Goal: Transaction & Acquisition: Purchase product/service

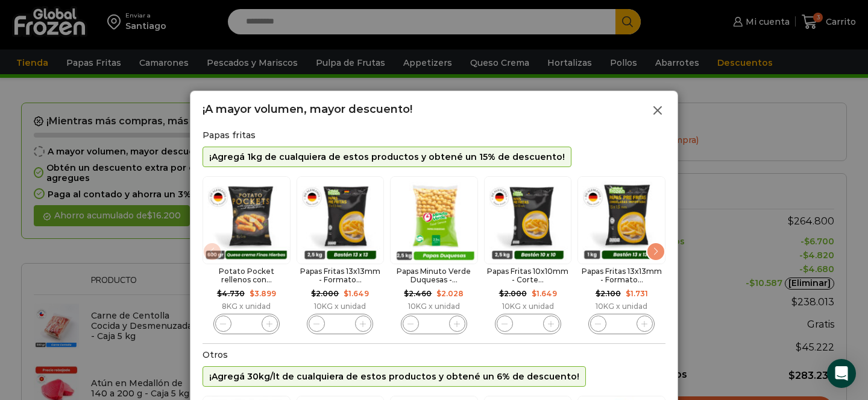
click at [654, 111] on icon at bounding box center [657, 110] width 14 height 14
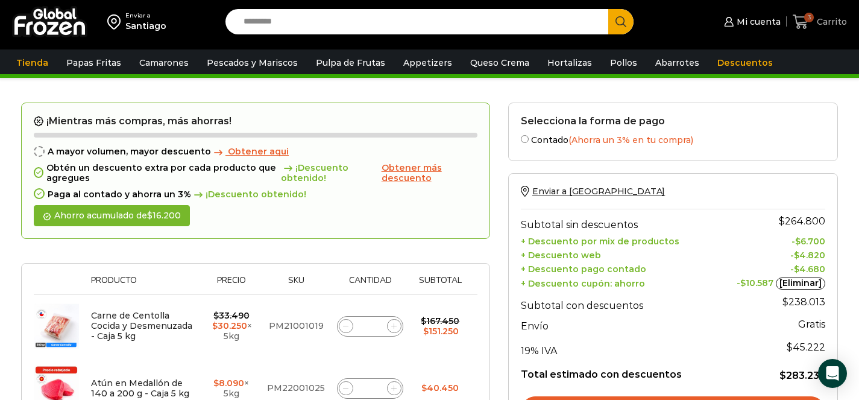
click at [812, 19] on span "3" at bounding box center [809, 18] width 10 height 10
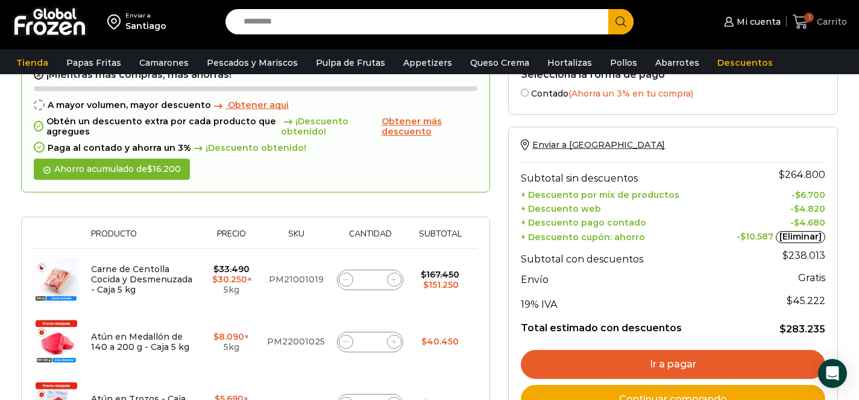
scroll to position [127, 0]
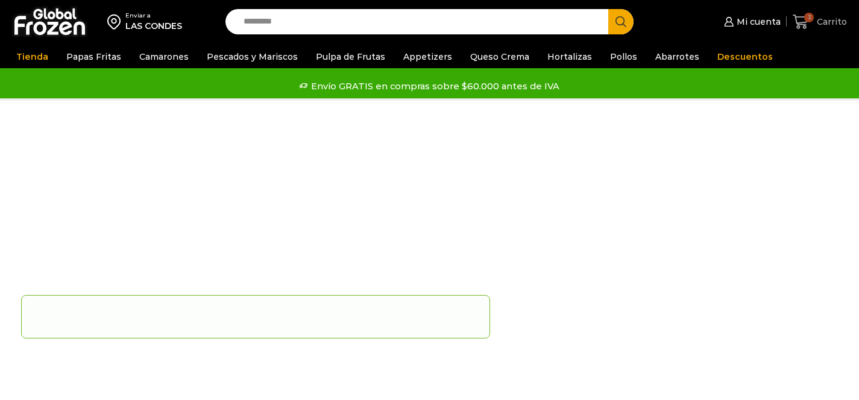
click at [820, 17] on span "Carrito" at bounding box center [830, 22] width 33 height 12
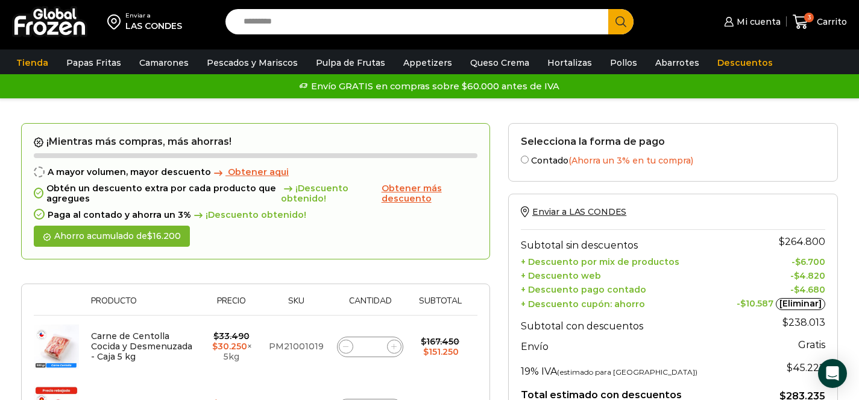
click at [403, 195] on span "Obtener más descuento" at bounding box center [411, 193] width 60 height 21
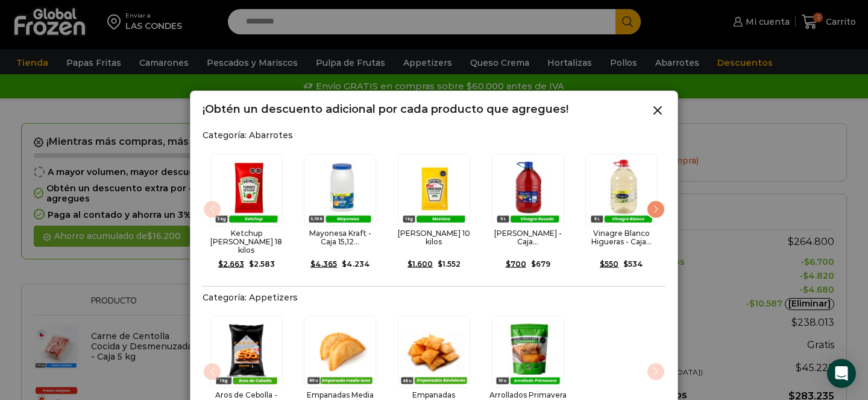
click at [657, 201] on div "Next slide" at bounding box center [655, 208] width 19 height 19
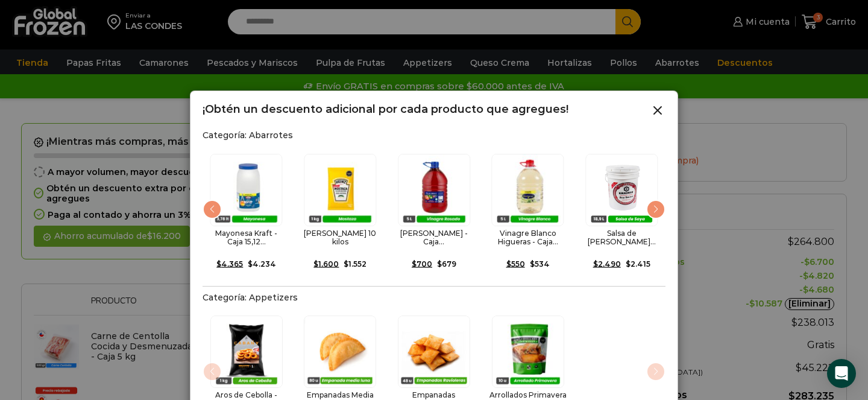
click at [657, 201] on div "Next slide" at bounding box center [655, 208] width 19 height 19
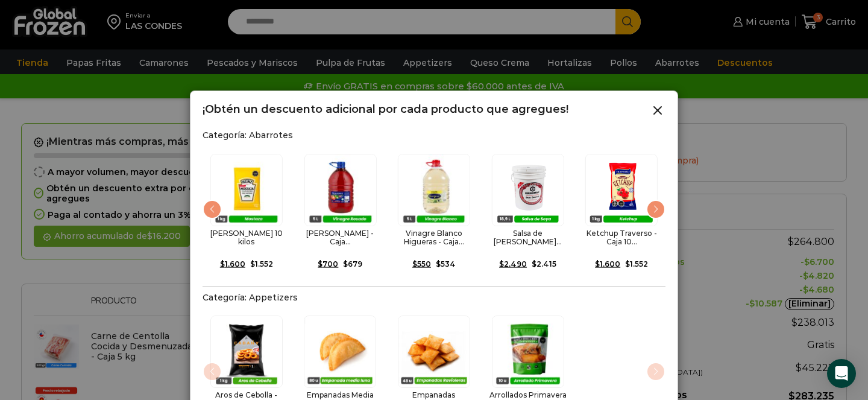
click at [657, 201] on div "Next slide" at bounding box center [655, 208] width 19 height 19
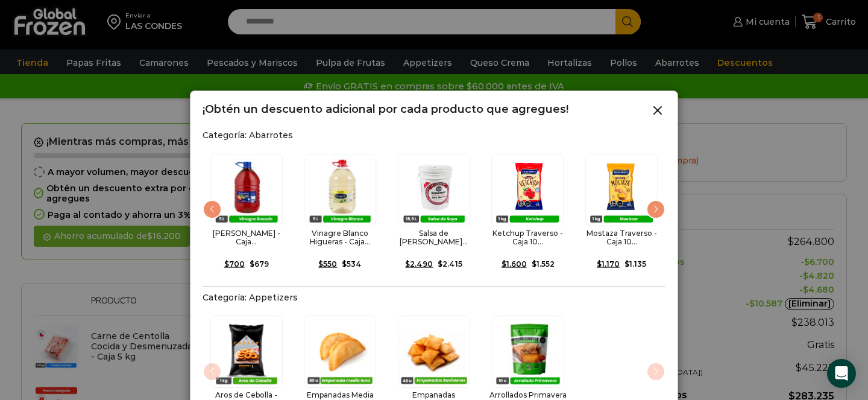
click at [657, 201] on div "Next slide" at bounding box center [655, 208] width 19 height 19
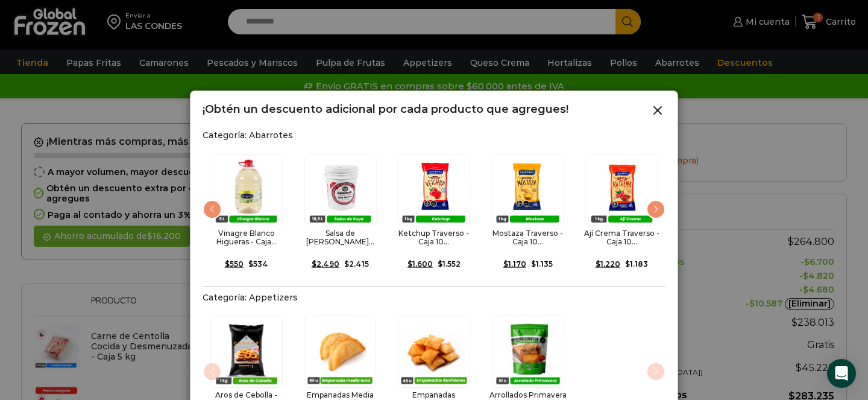
click at [657, 201] on div "Next slide" at bounding box center [655, 208] width 19 height 19
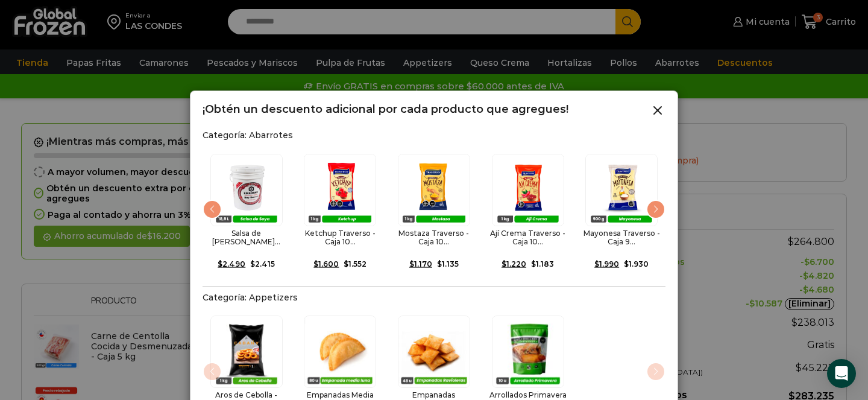
click at [657, 201] on div "Next slide" at bounding box center [655, 208] width 19 height 19
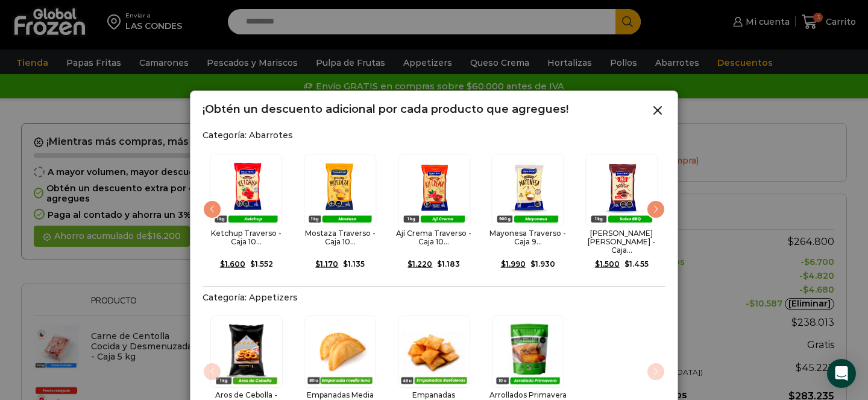
click at [657, 201] on div "Next slide" at bounding box center [655, 208] width 19 height 19
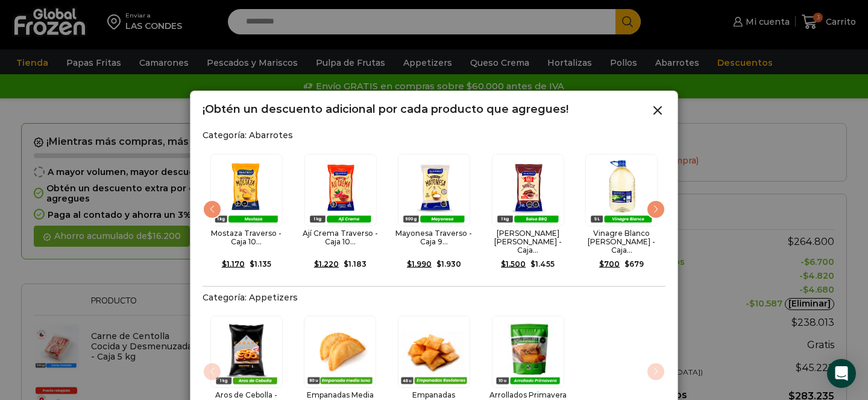
click at [657, 201] on div "Next slide" at bounding box center [655, 208] width 19 height 19
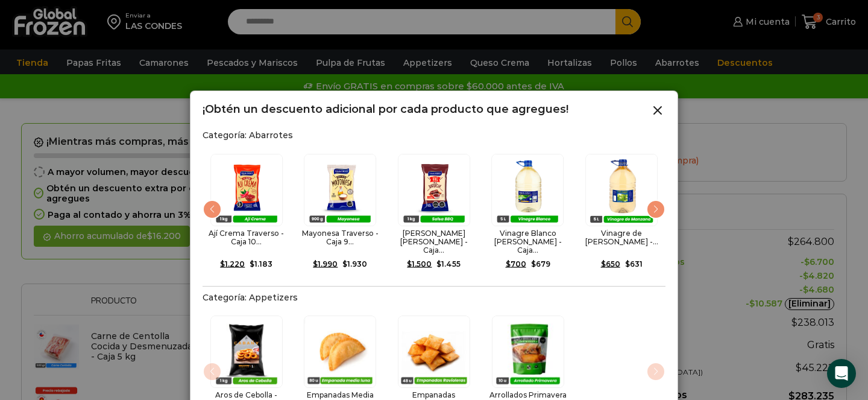
click at [657, 201] on div "Next slide" at bounding box center [655, 208] width 19 height 19
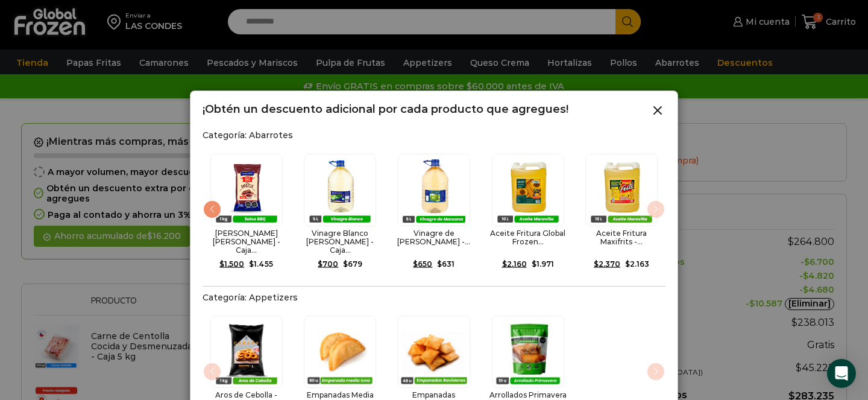
click at [657, 201] on div "Ketchup [PERSON_NAME] - Caja 18 kilos $ 2.663 Original price was: $2.663. $ 2.5…" at bounding box center [433, 212] width 463 height 133
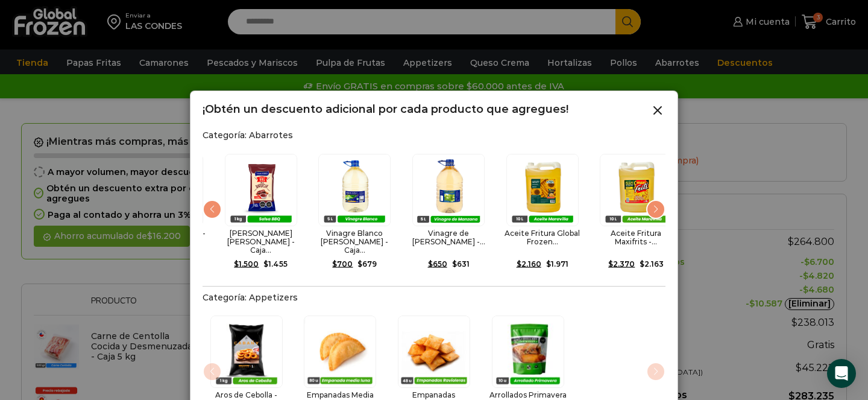
click at [657, 201] on div "Next slide" at bounding box center [655, 208] width 19 height 19
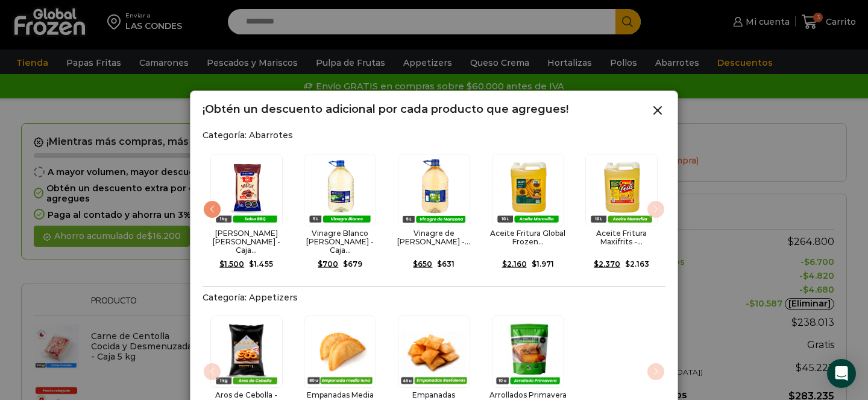
click at [657, 201] on img "15 / 15" at bounding box center [621, 190] width 72 height 72
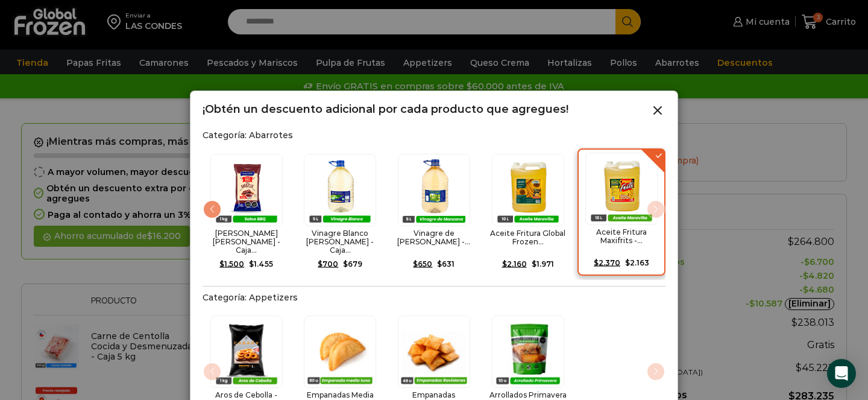
click at [657, 201] on img "15 / 15" at bounding box center [621, 188] width 72 height 72
click at [659, 207] on div "15 / 15" at bounding box center [622, 188] width 80 height 72
click at [653, 110] on icon at bounding box center [657, 110] width 14 height 14
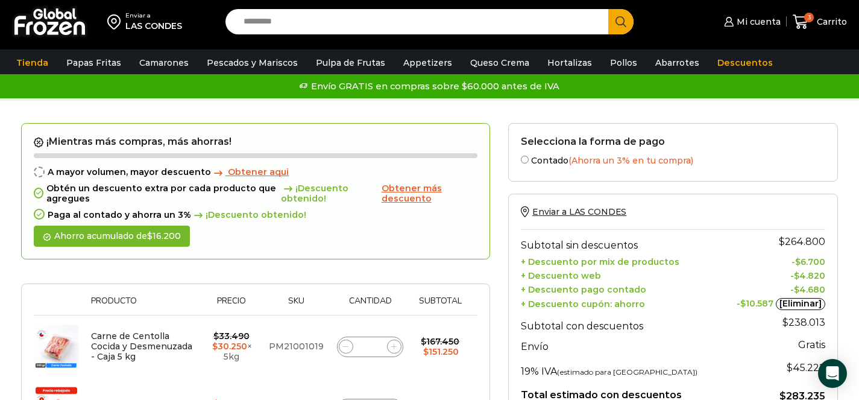
click at [259, 174] on span "Obtener aqui" at bounding box center [258, 171] width 61 height 11
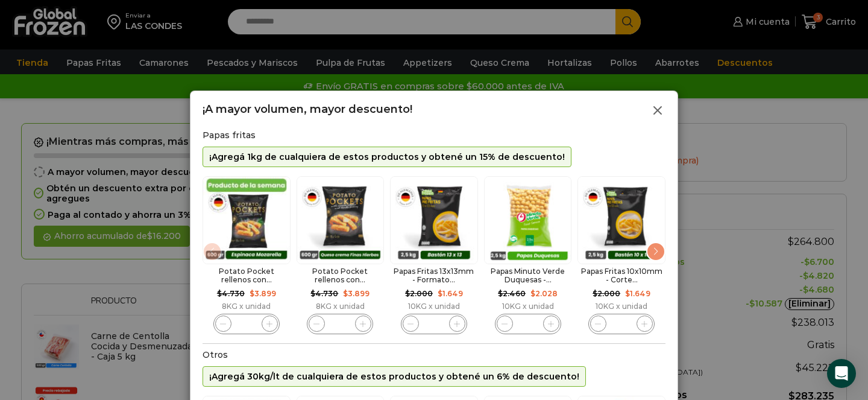
click at [655, 108] on line at bounding box center [657, 110] width 7 height 7
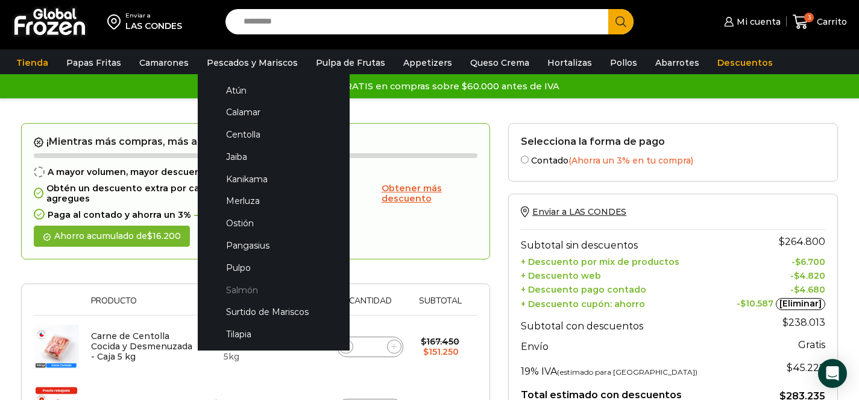
click at [231, 289] on link "Salmón" at bounding box center [274, 289] width 128 height 22
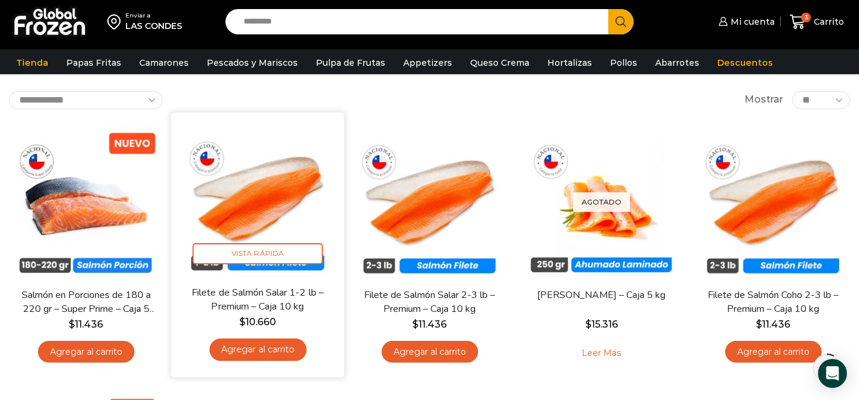
scroll to position [60, 0]
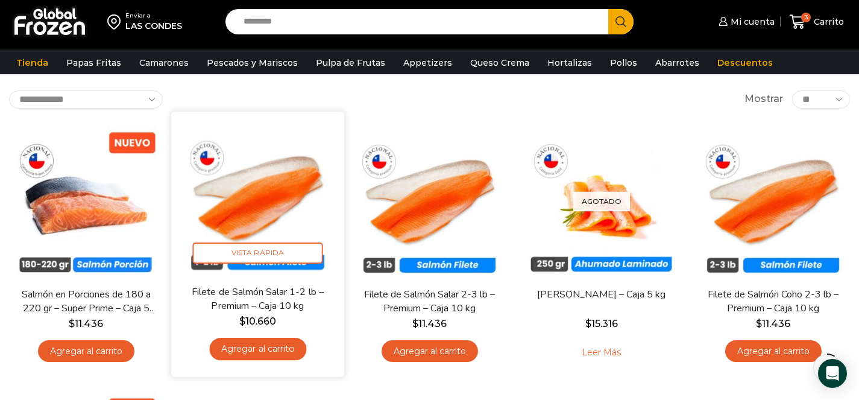
click at [252, 351] on link "Agregar al carrito" at bounding box center [257, 348] width 97 height 22
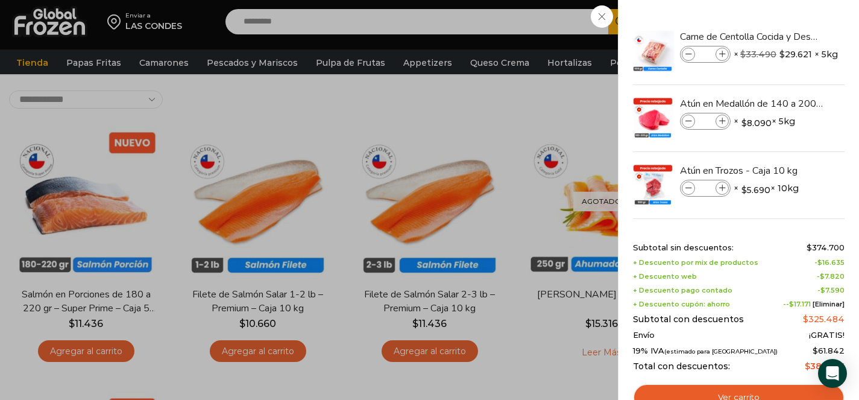
click at [786, 36] on div "4 Carrito 4 4 Shopping Cart * $" at bounding box center [816, 22] width 60 height 28
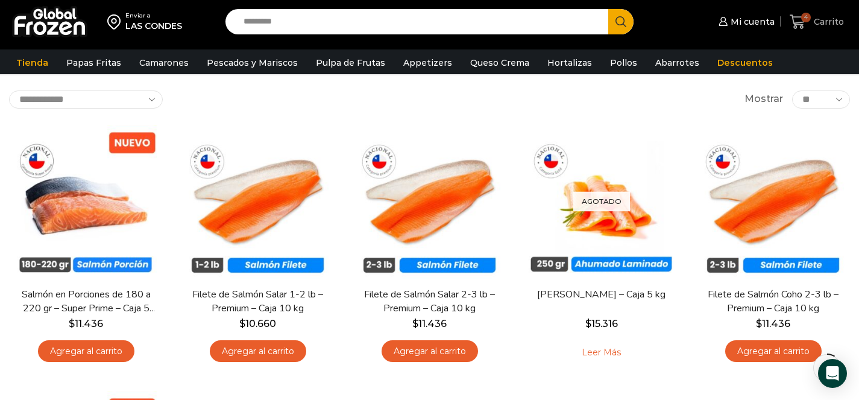
click at [809, 16] on span "4" at bounding box center [806, 18] width 10 height 10
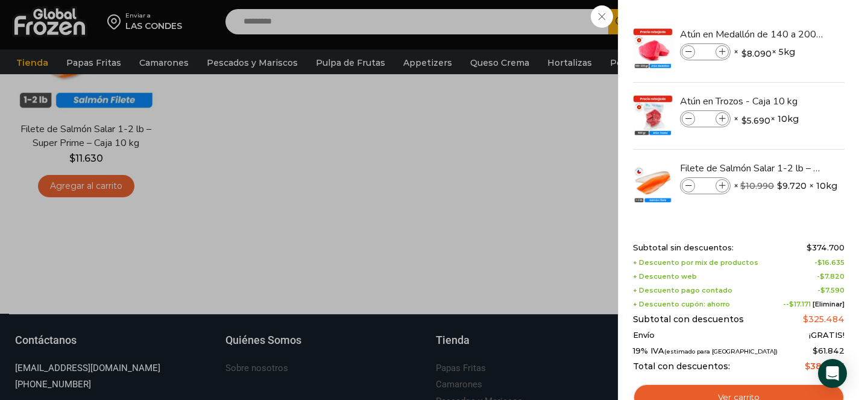
scroll to position [535, 0]
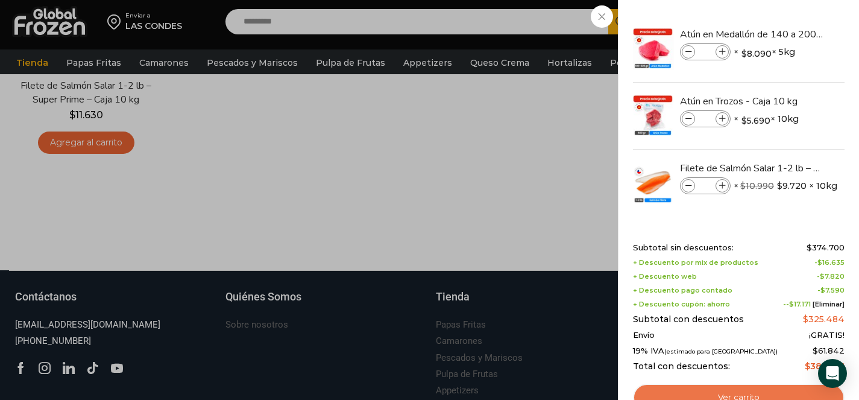
click at [760, 393] on link "Ver carrito" at bounding box center [739, 397] width 212 height 28
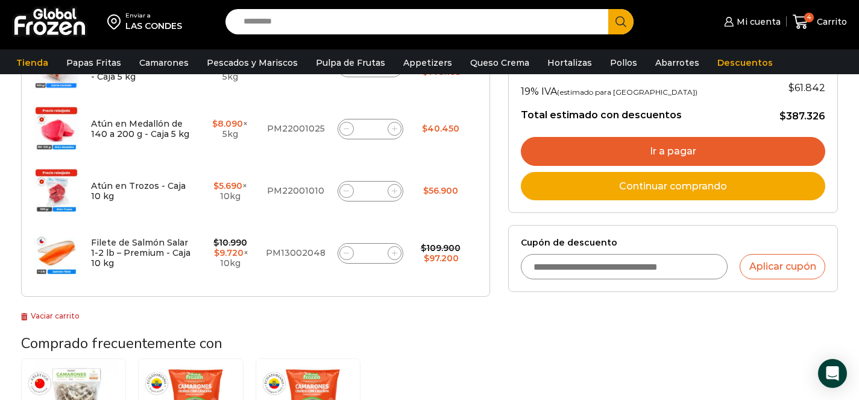
scroll to position [295, 0]
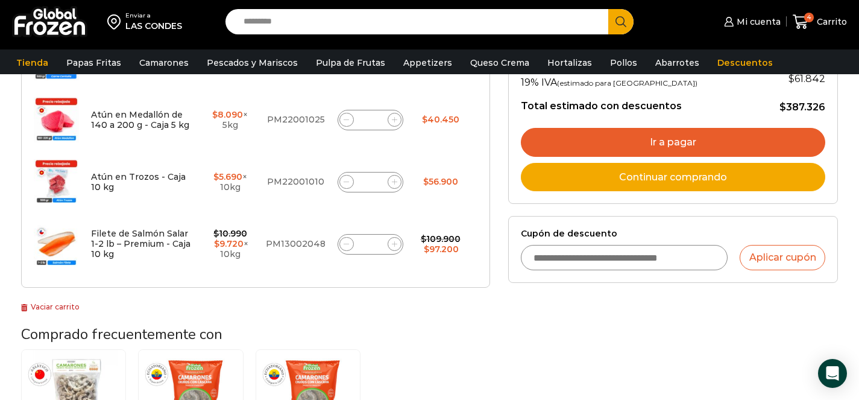
click at [689, 259] on input "Cupón de descuento" at bounding box center [624, 257] width 207 height 25
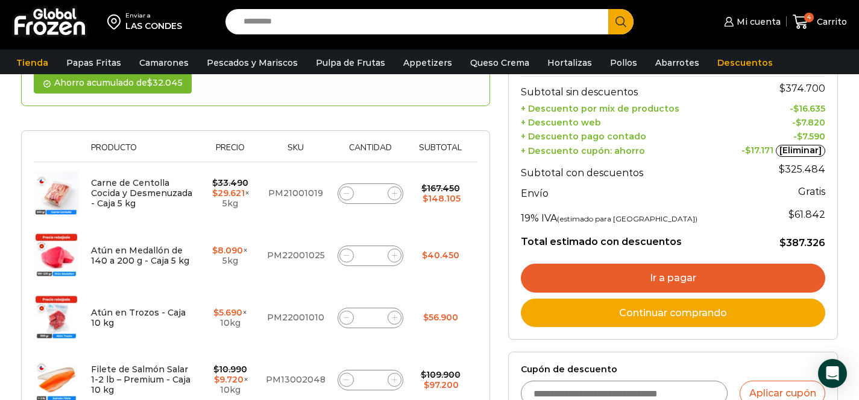
scroll to position [265, 0]
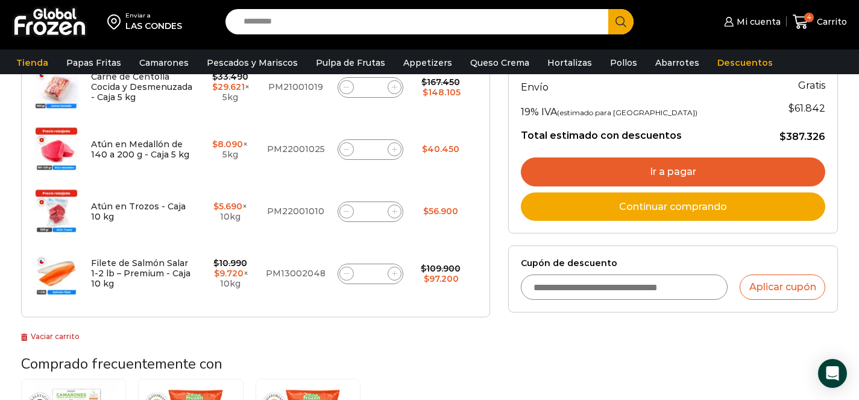
click at [656, 168] on link "Ir a pagar" at bounding box center [673, 171] width 304 height 29
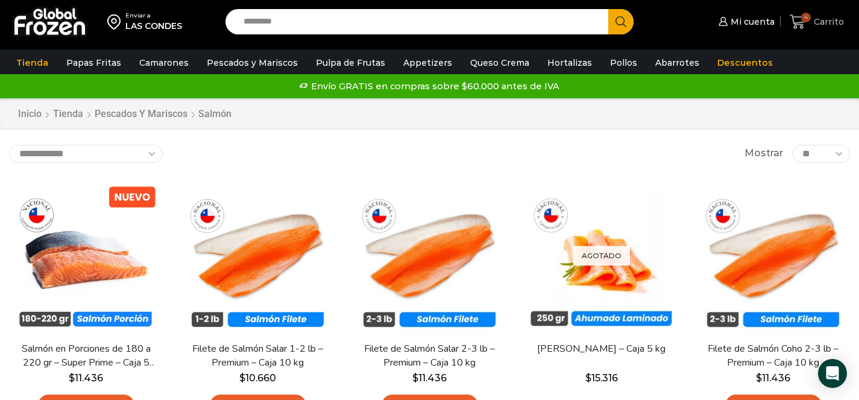
click at [805, 19] on span "4" at bounding box center [806, 18] width 10 height 10
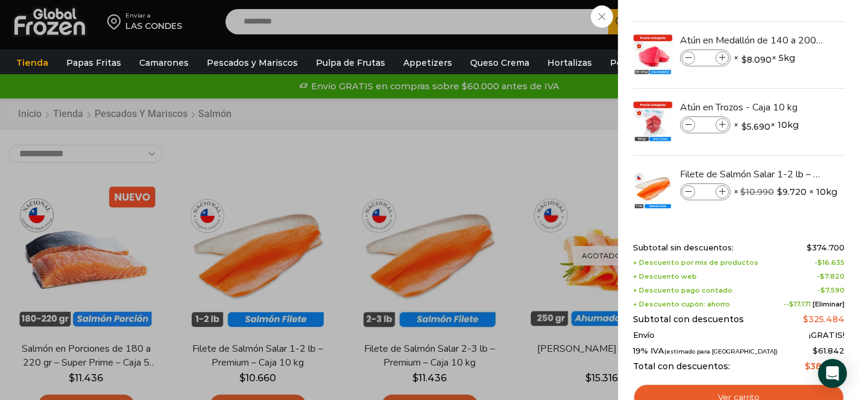
scroll to position [69, 0]
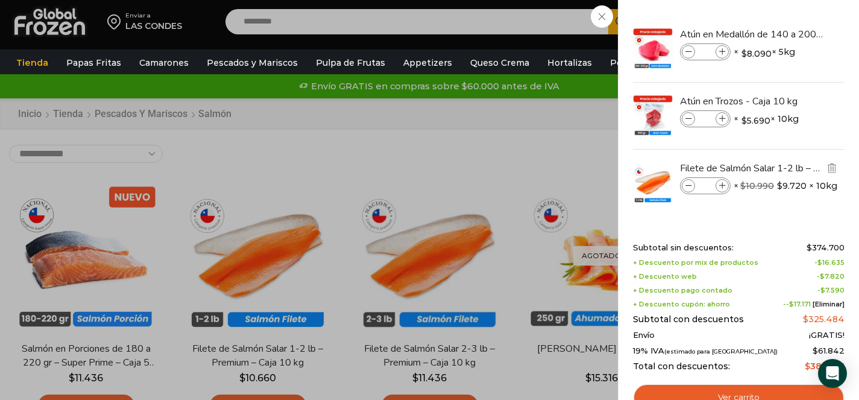
click at [689, 187] on icon at bounding box center [688, 186] width 7 height 7
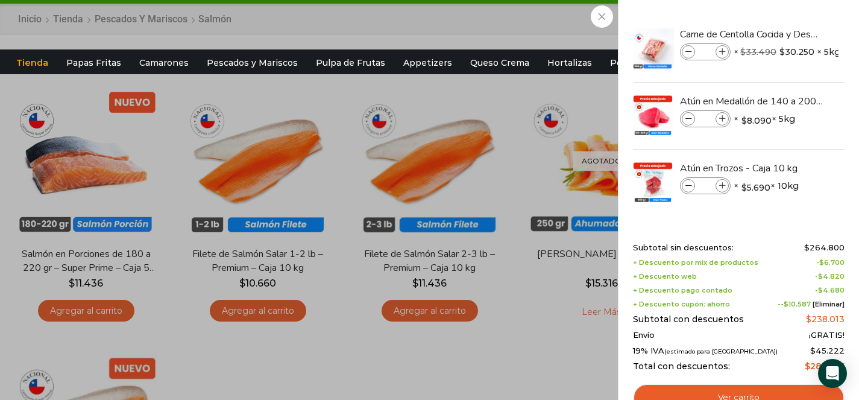
scroll to position [154, 0]
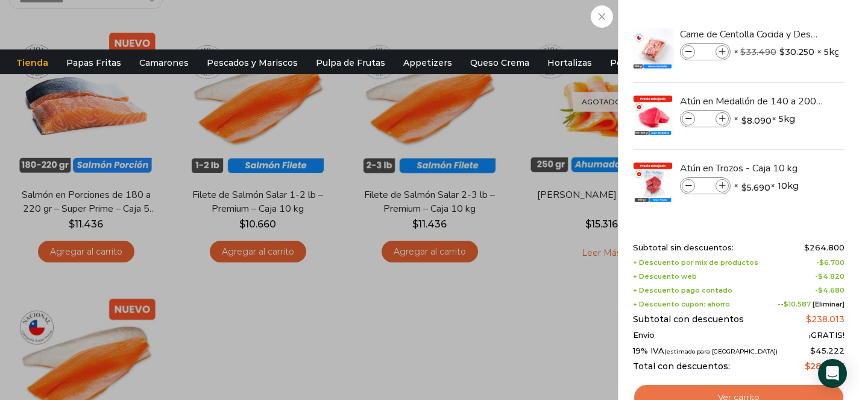
click at [748, 394] on link "Ver carrito" at bounding box center [739, 397] width 212 height 28
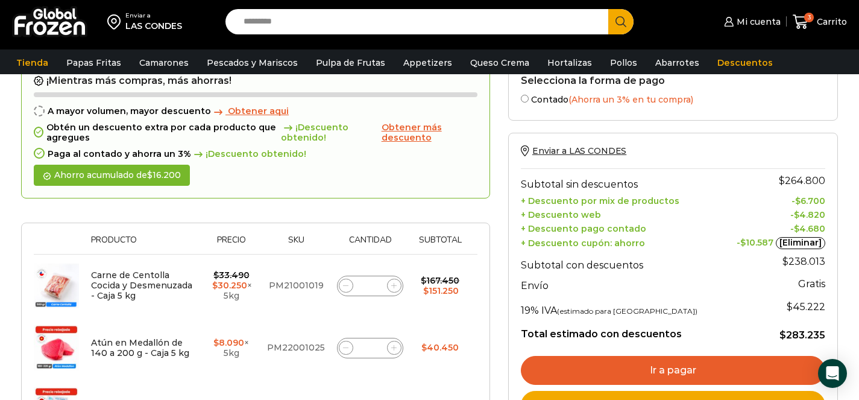
scroll to position [250, 0]
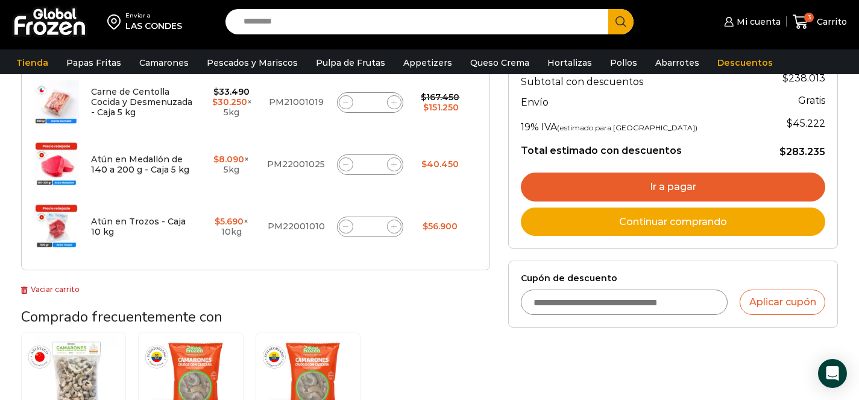
click at [676, 184] on link "Ir a pagar" at bounding box center [673, 186] width 304 height 29
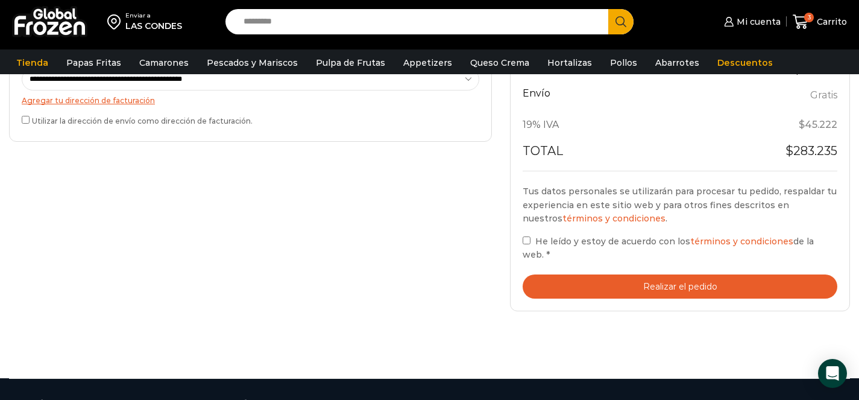
scroll to position [441, 0]
click at [691, 291] on button "Realizar el pedido" at bounding box center [679, 286] width 315 height 25
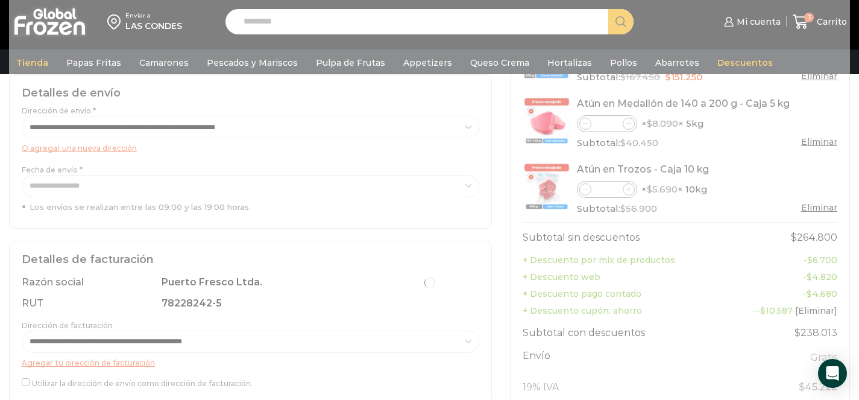
scroll to position [185, 0]
